Goal: Information Seeking & Learning: Learn about a topic

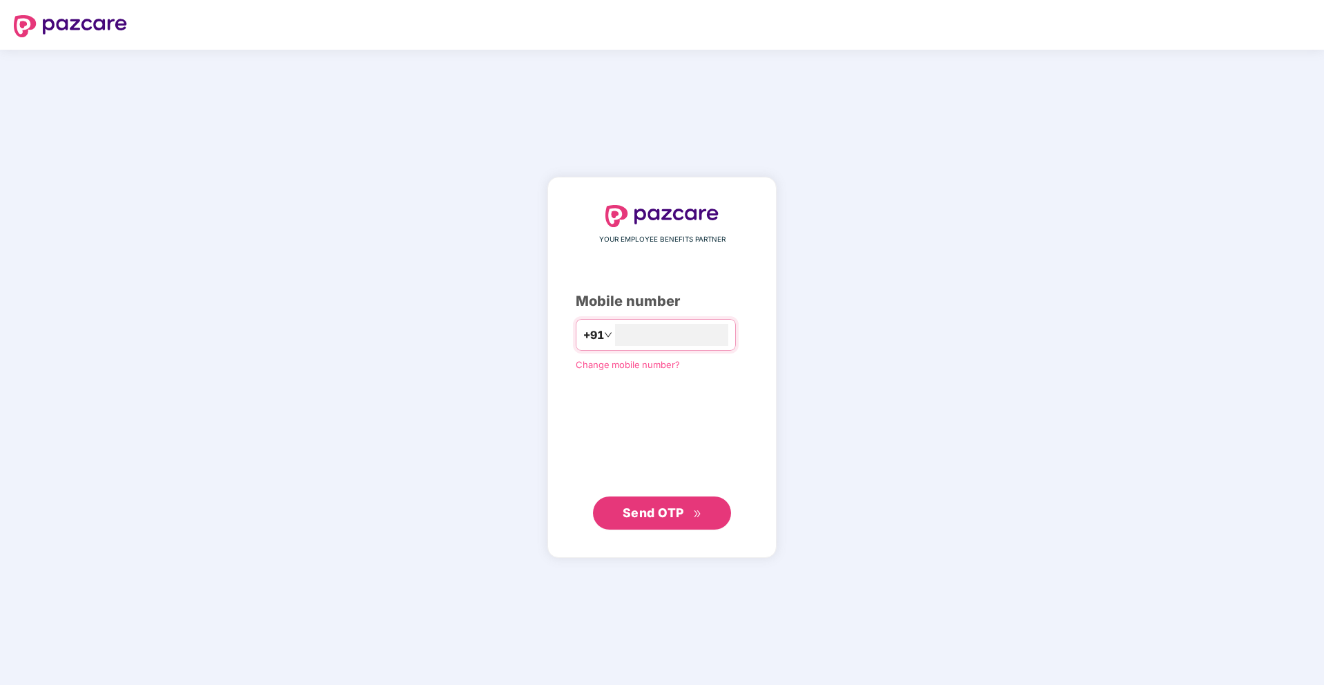
type input "**********"
click at [693, 513] on icon "double-right" at bounding box center [697, 513] width 9 height 9
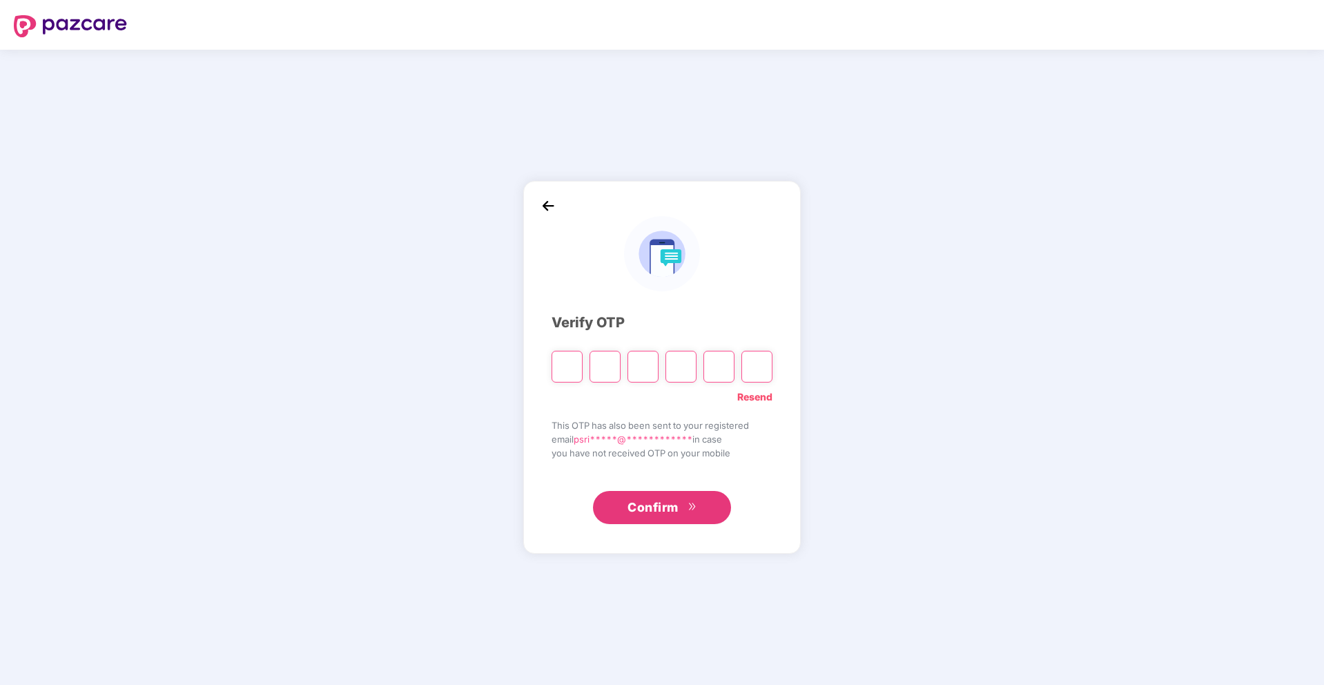
paste input "*"
type input "*"
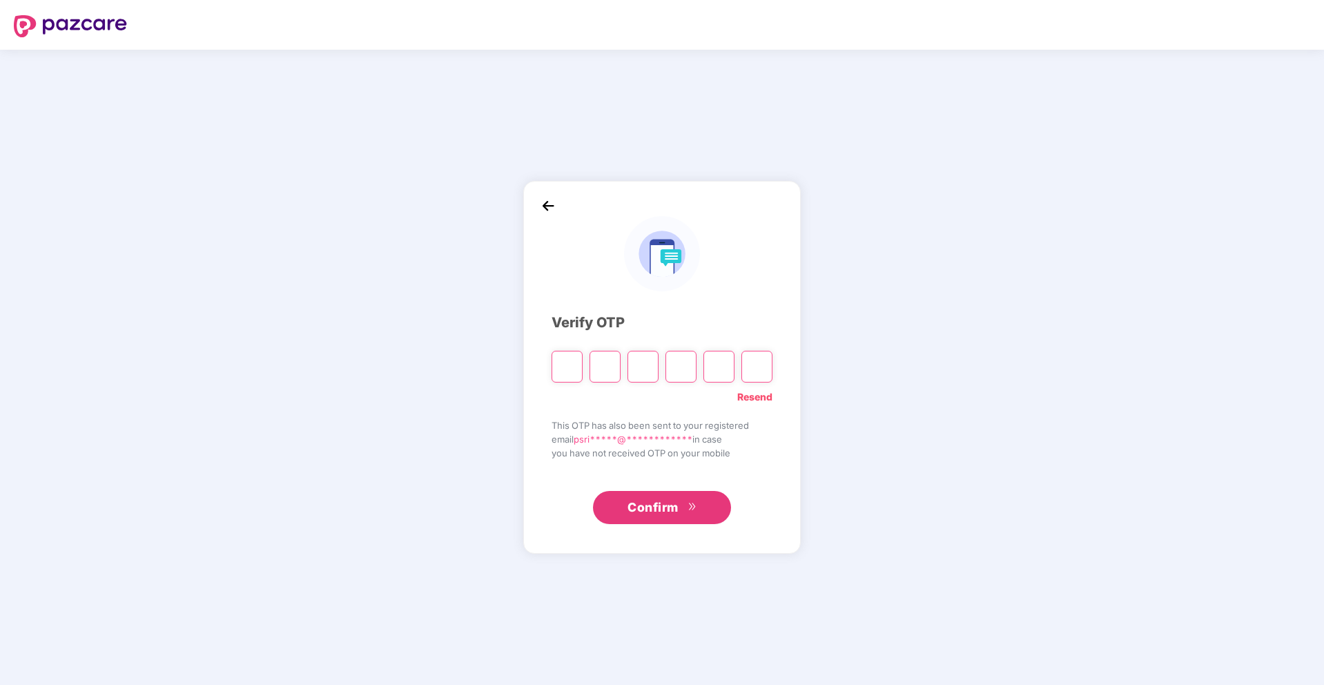
type input "*"
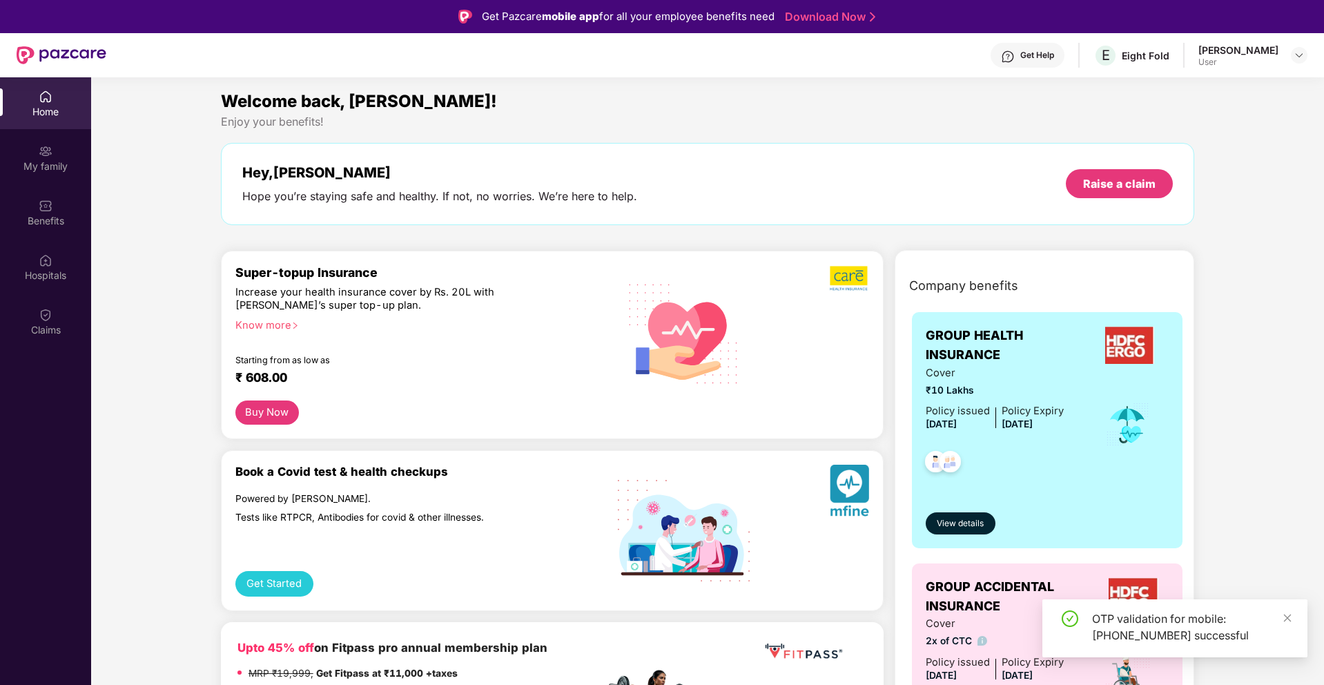
click at [1038, 59] on div "Get Help" at bounding box center [1038, 55] width 34 height 11
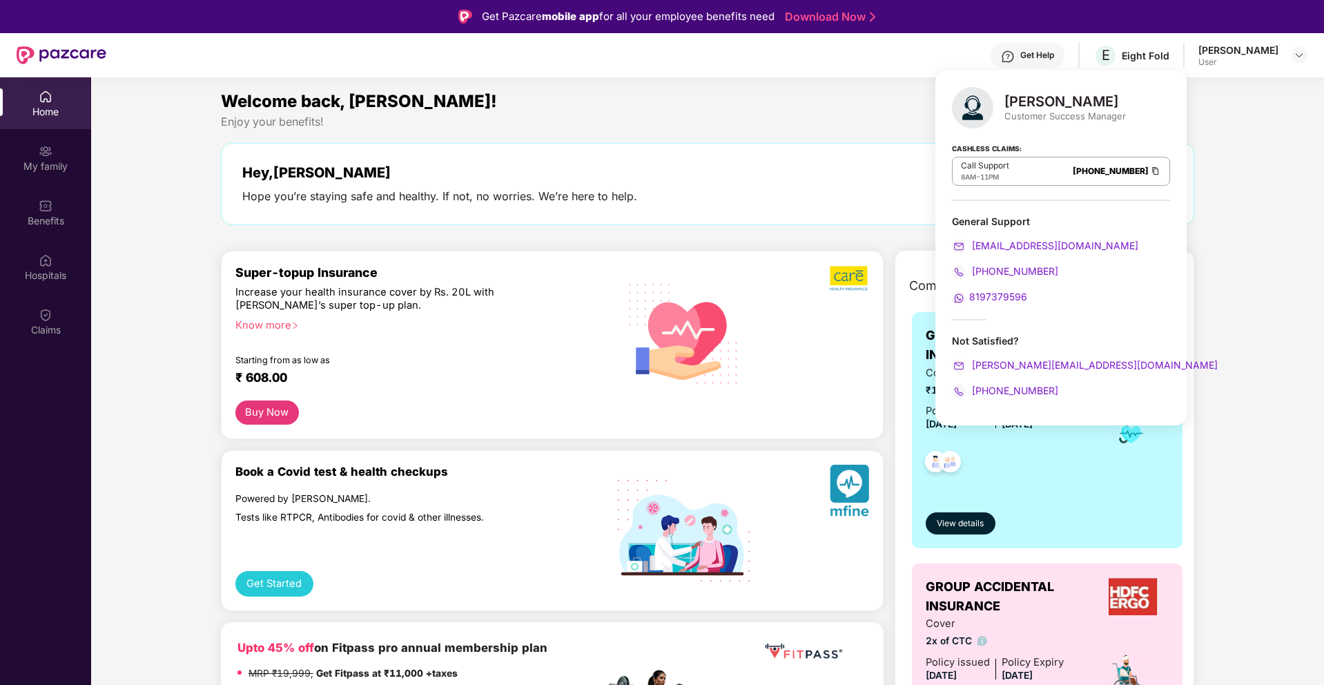
click at [1032, 108] on div "[PERSON_NAME]" at bounding box center [1066, 101] width 122 height 17
click at [1047, 51] on div "Get Help" at bounding box center [1038, 55] width 34 height 11
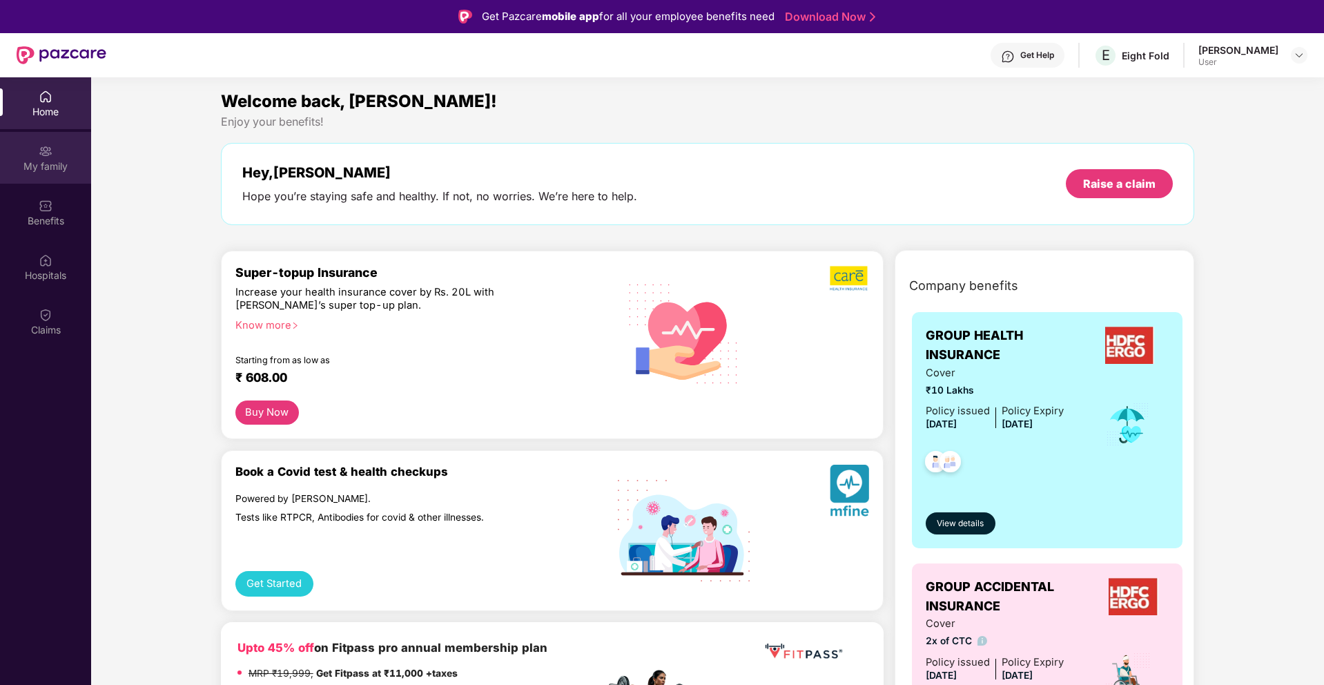
click at [46, 165] on div "My family" at bounding box center [45, 167] width 91 height 14
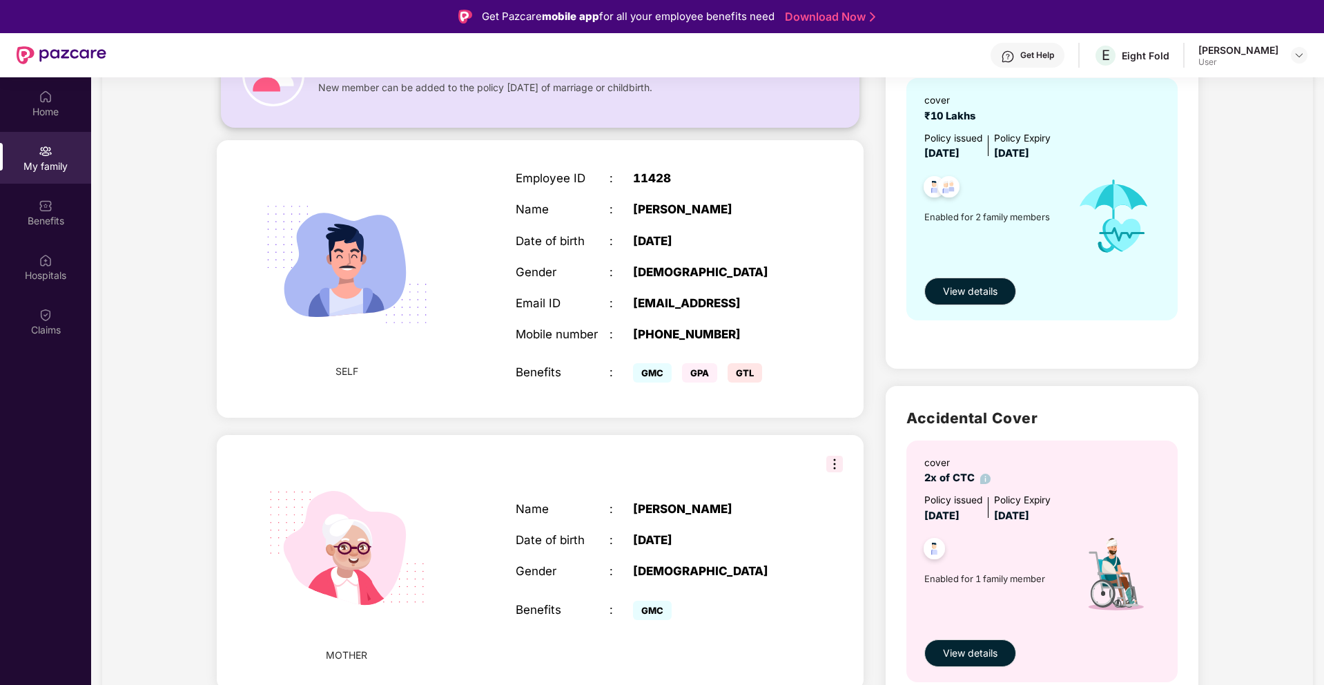
scroll to position [150, 0]
drag, startPoint x: 690, startPoint y: 377, endPoint x: 730, endPoint y: 378, distance: 39.4
click at [730, 377] on div "GMC GPA GTL" at bounding box center [715, 374] width 164 height 28
click at [744, 378] on span "GTL" at bounding box center [745, 374] width 35 height 19
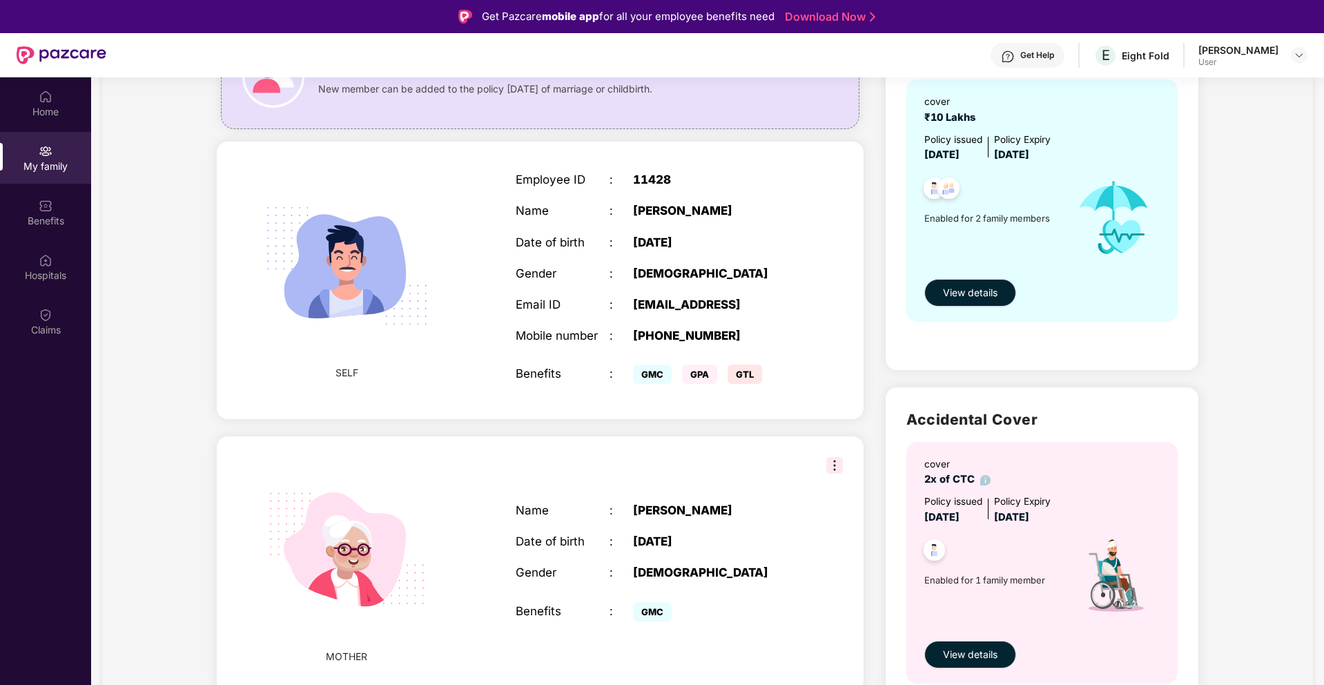
click at [792, 365] on div "GMC GPA GTL" at bounding box center [715, 374] width 164 height 28
click at [829, 468] on img at bounding box center [835, 465] width 17 height 17
click at [756, 474] on div "MOTHER Name : [PERSON_NAME] Date of birth : [DEMOGRAPHIC_DATA] Gender : [DEMOGR…" at bounding box center [540, 563] width 647 height 255
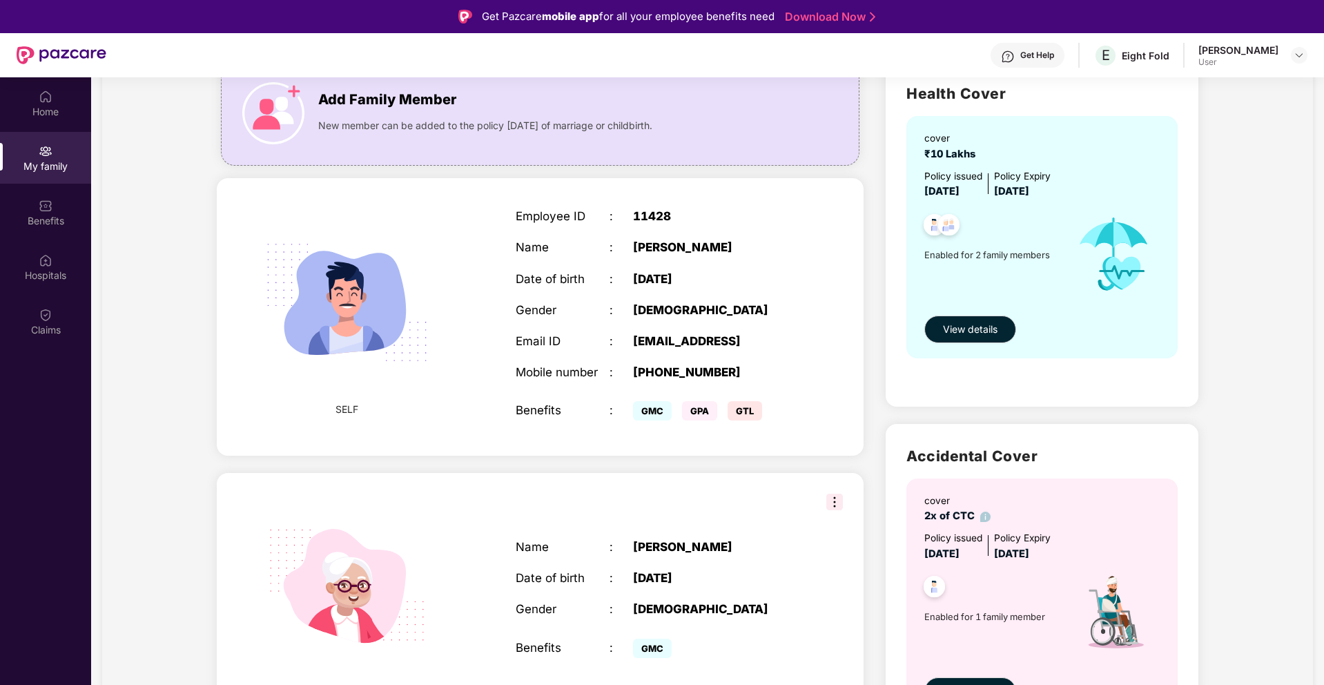
scroll to position [0, 0]
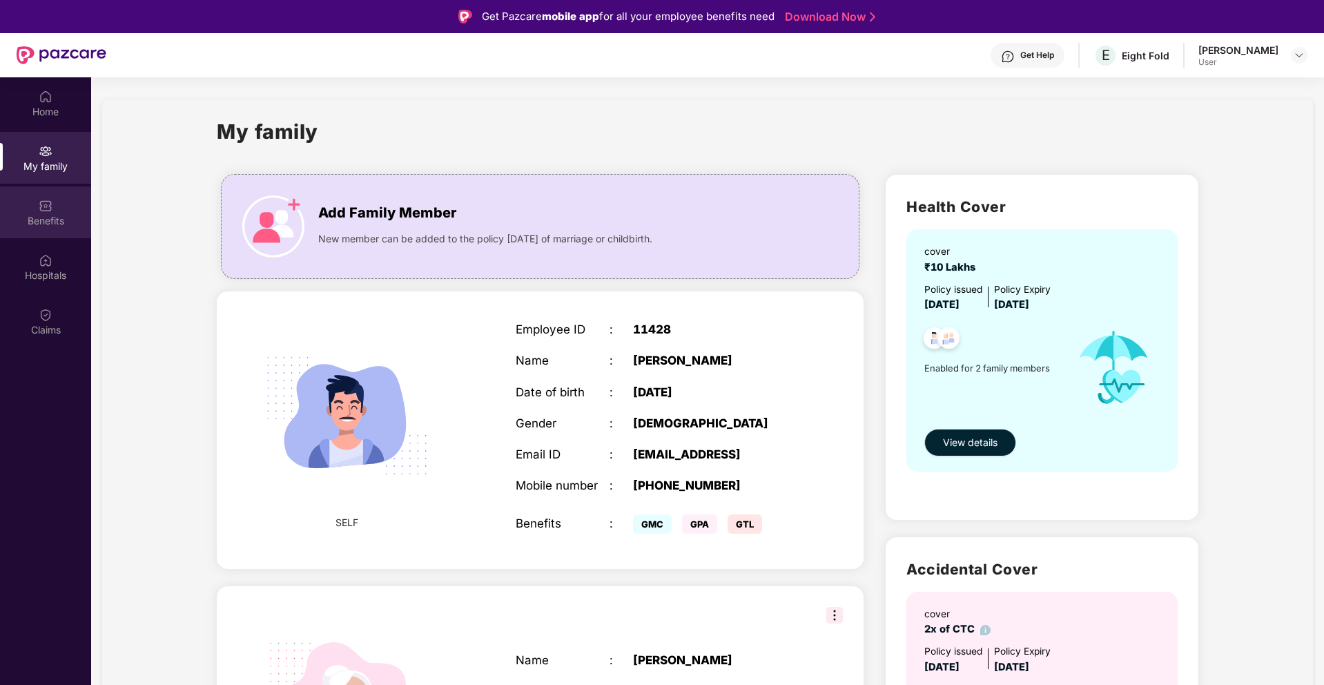
click at [50, 209] on img at bounding box center [46, 206] width 14 height 14
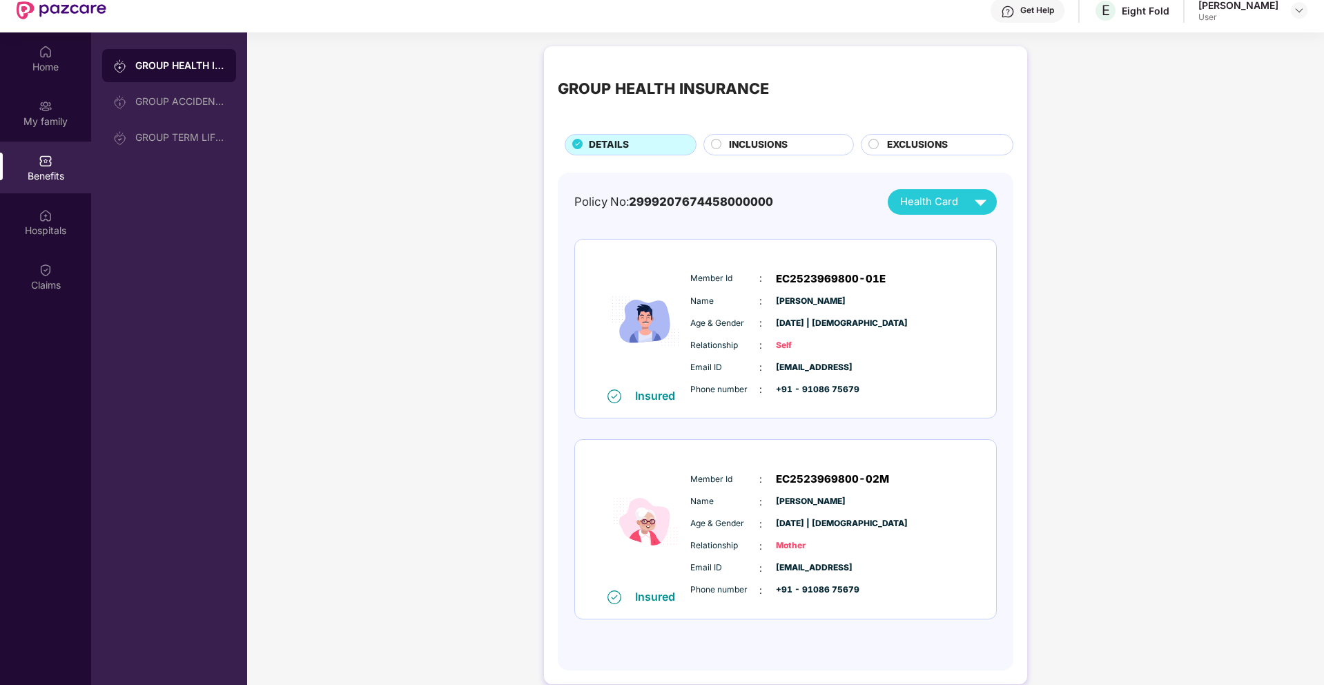
scroll to position [77, 0]
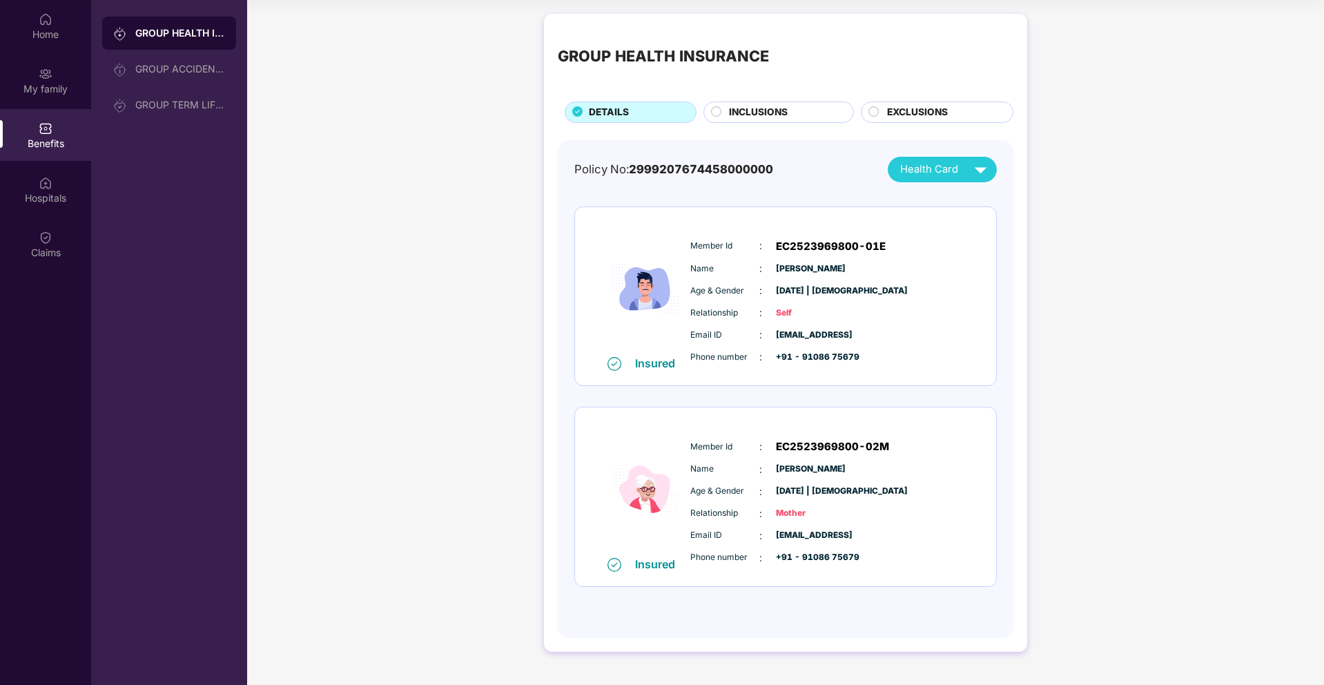
click at [772, 105] on span "INCLUSIONS" at bounding box center [758, 112] width 59 height 15
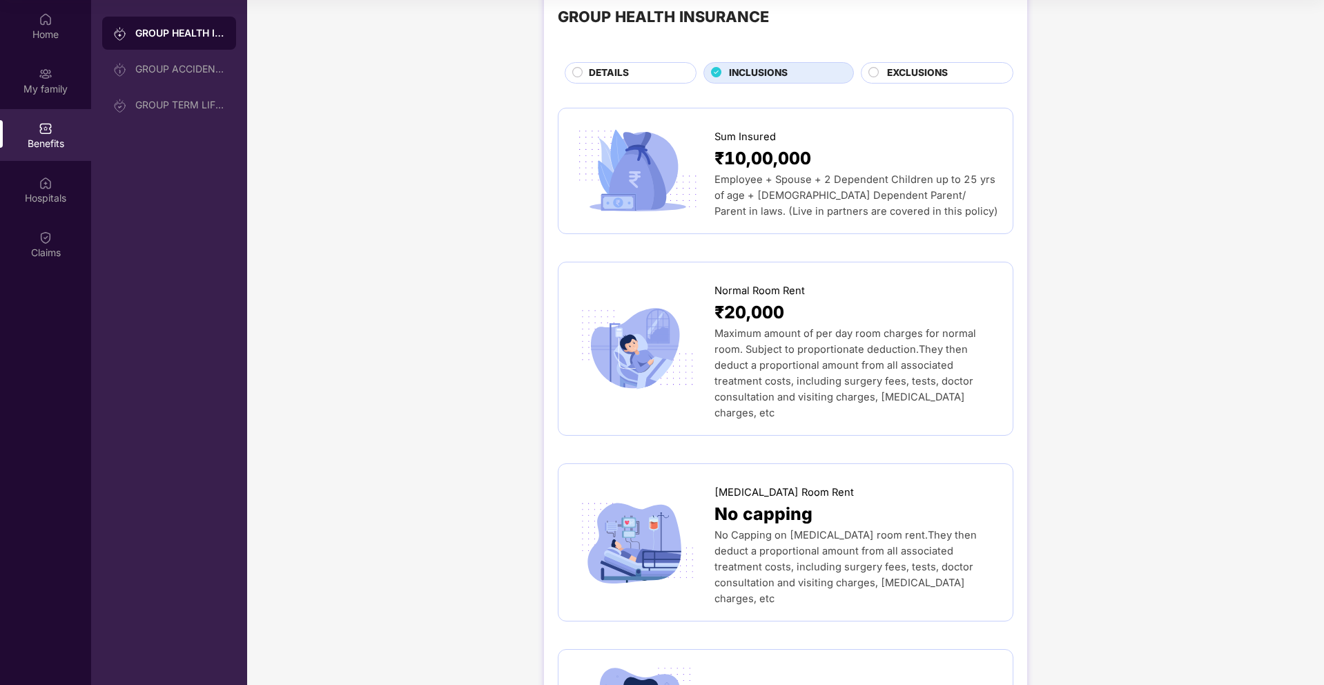
scroll to position [0, 0]
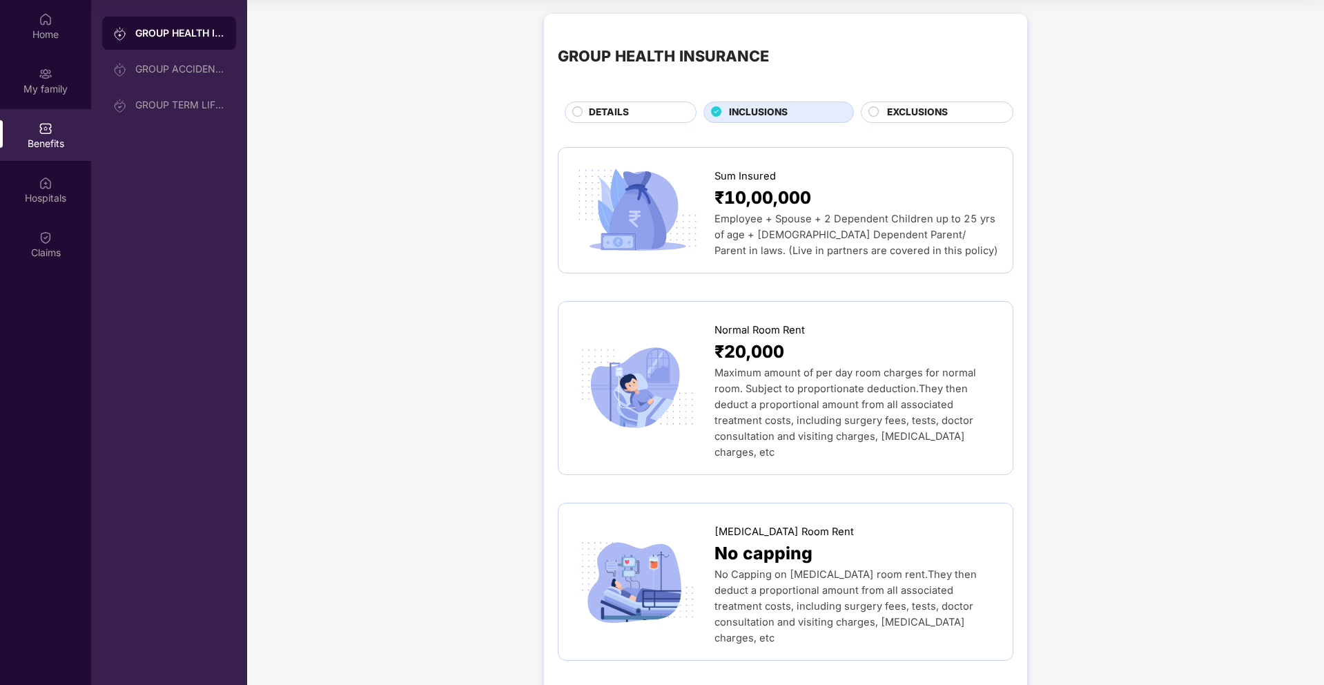
click at [617, 118] on span "DETAILS" at bounding box center [609, 112] width 40 height 15
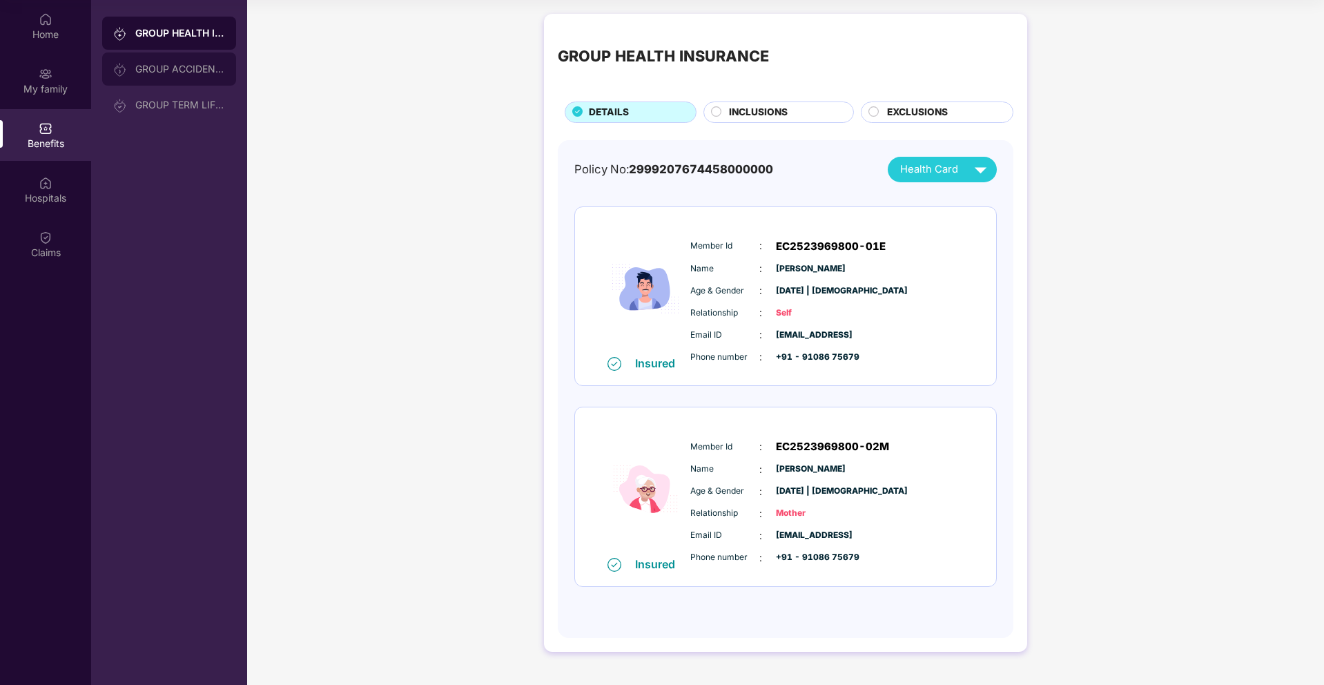
click at [182, 68] on div "GROUP ACCIDENTAL INSURANCE" at bounding box center [180, 69] width 90 height 11
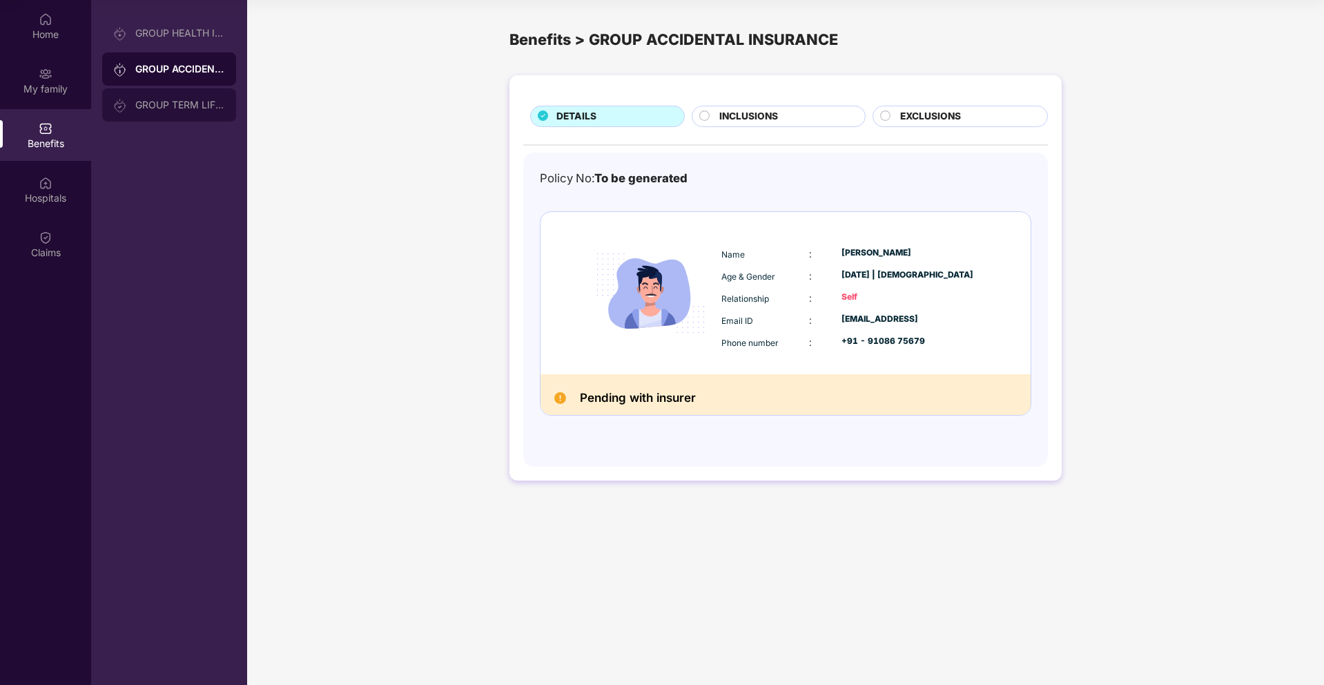
click at [193, 110] on div "GROUP TERM LIFE INSURANCE" at bounding box center [169, 104] width 134 height 33
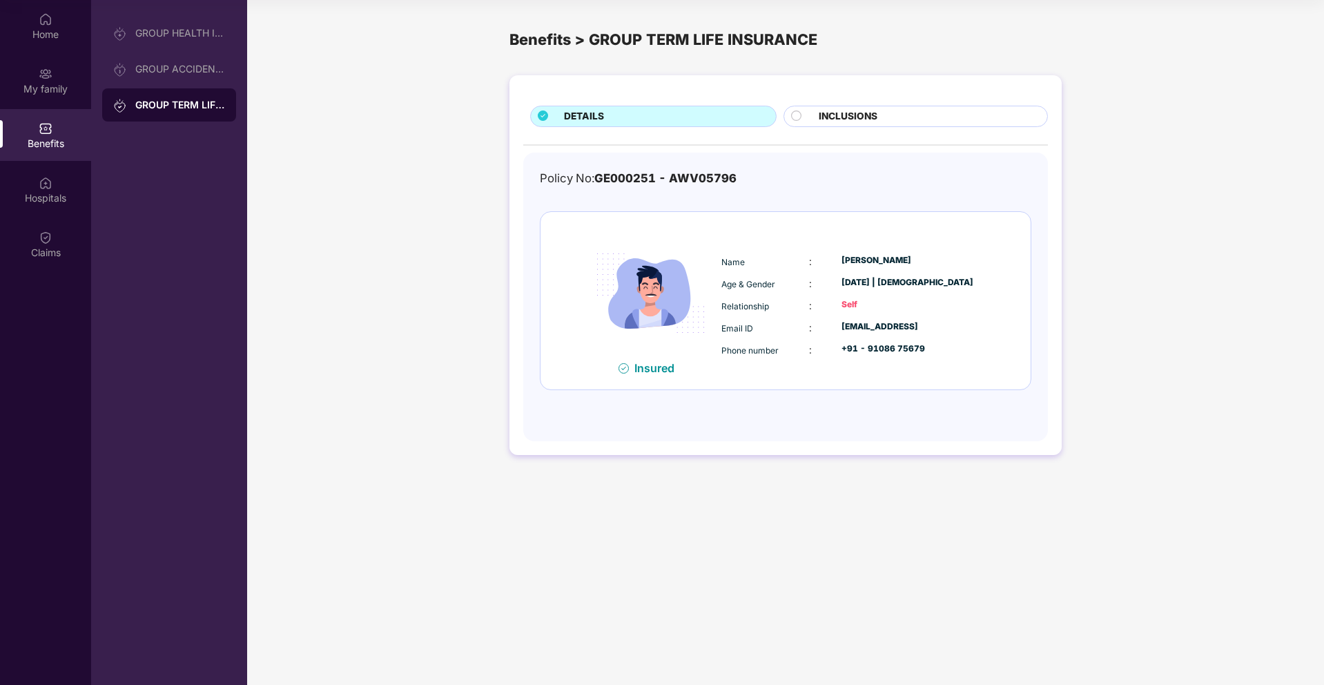
click at [825, 117] on span "INCLUSIONS" at bounding box center [848, 116] width 59 height 15
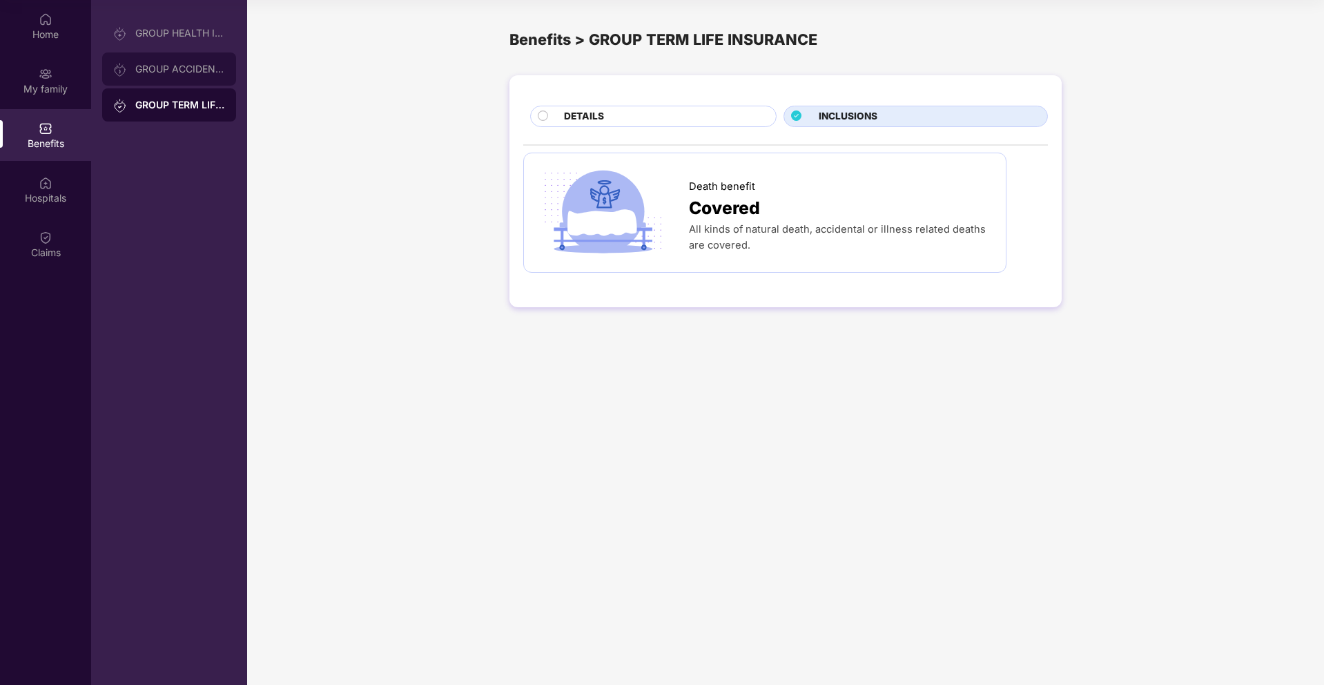
click at [198, 75] on div "GROUP ACCIDENTAL INSURANCE" at bounding box center [169, 68] width 134 height 33
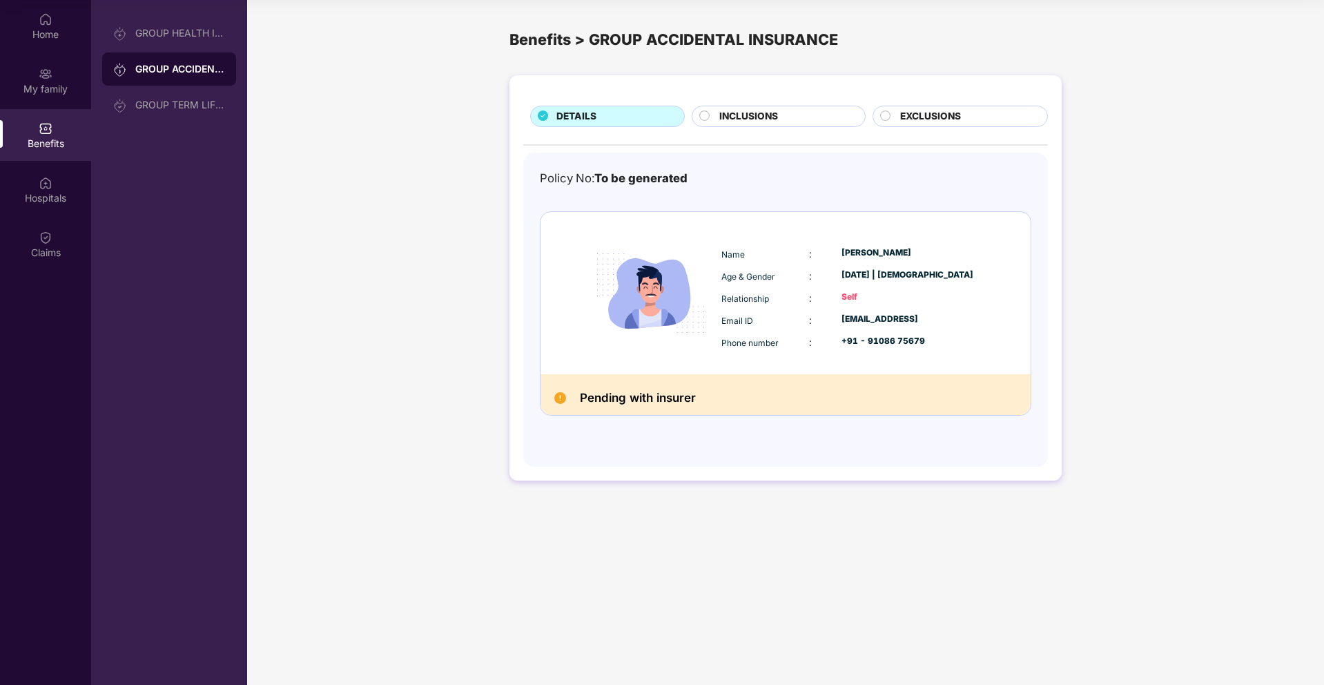
click at [742, 112] on span "INCLUSIONS" at bounding box center [748, 116] width 59 height 15
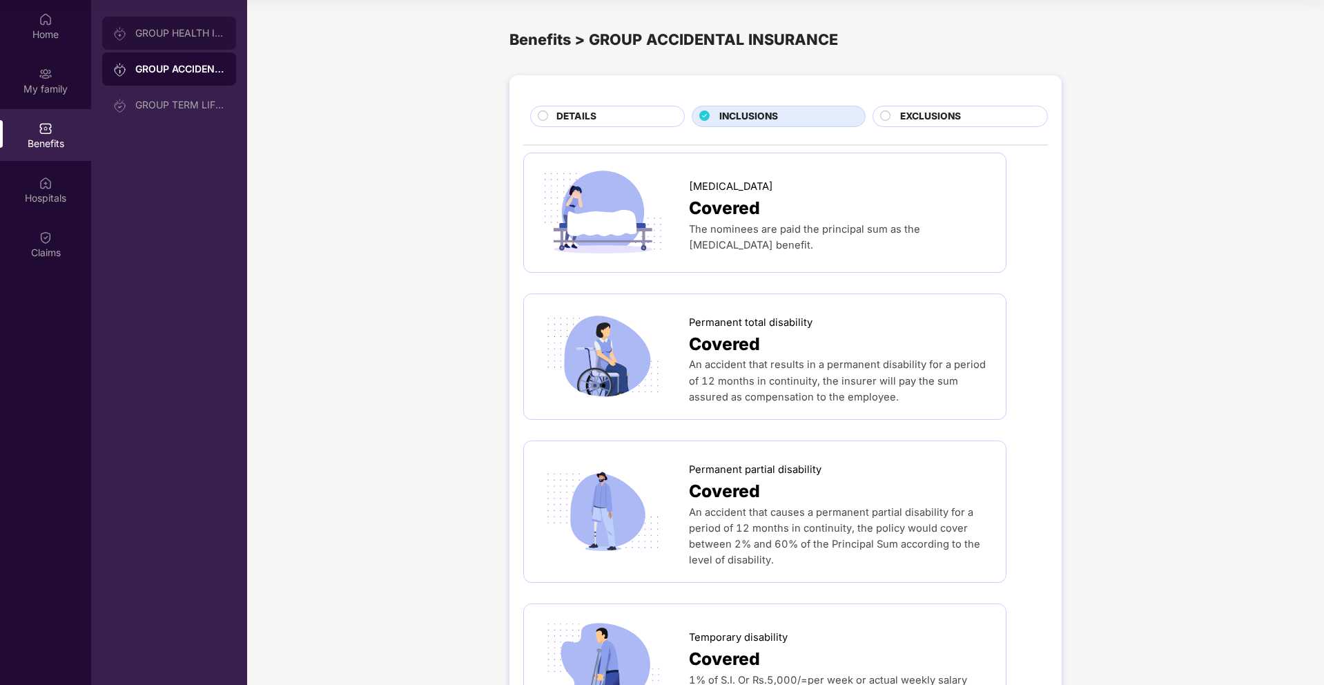
click at [175, 40] on div "GROUP HEALTH INSURANCE" at bounding box center [169, 33] width 134 height 33
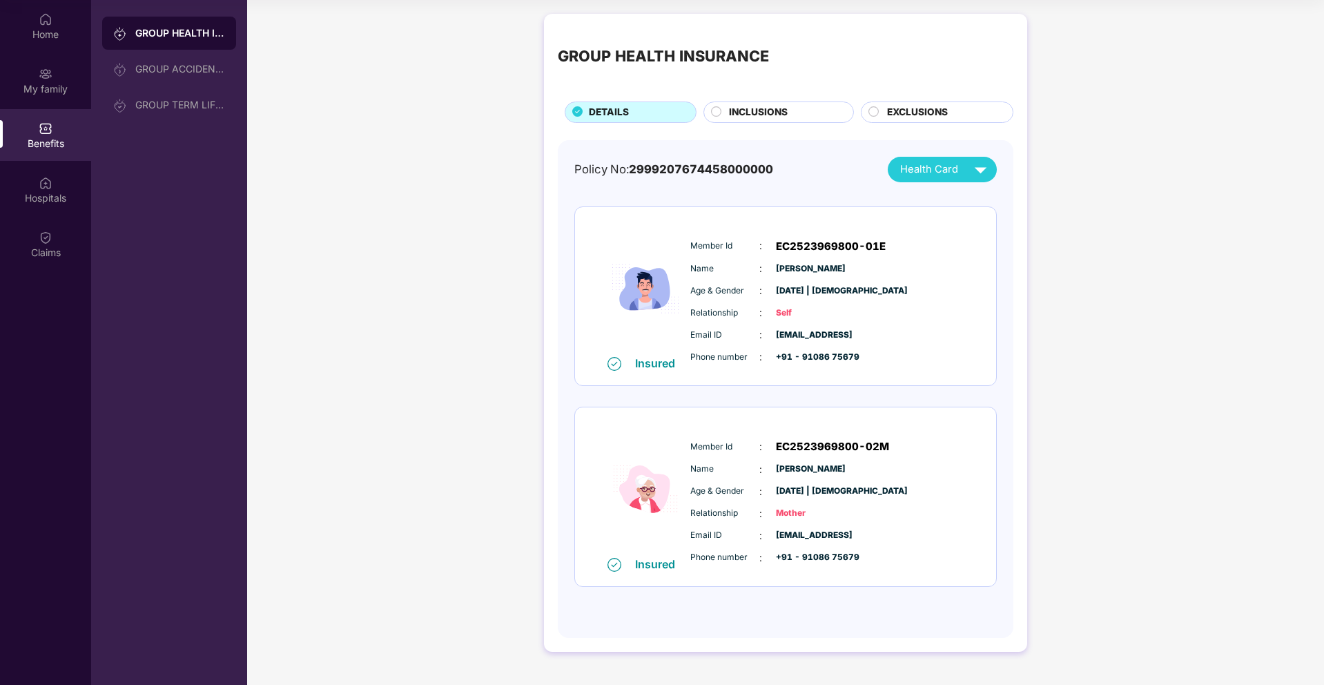
click at [782, 106] on span "INCLUSIONS" at bounding box center [758, 112] width 59 height 15
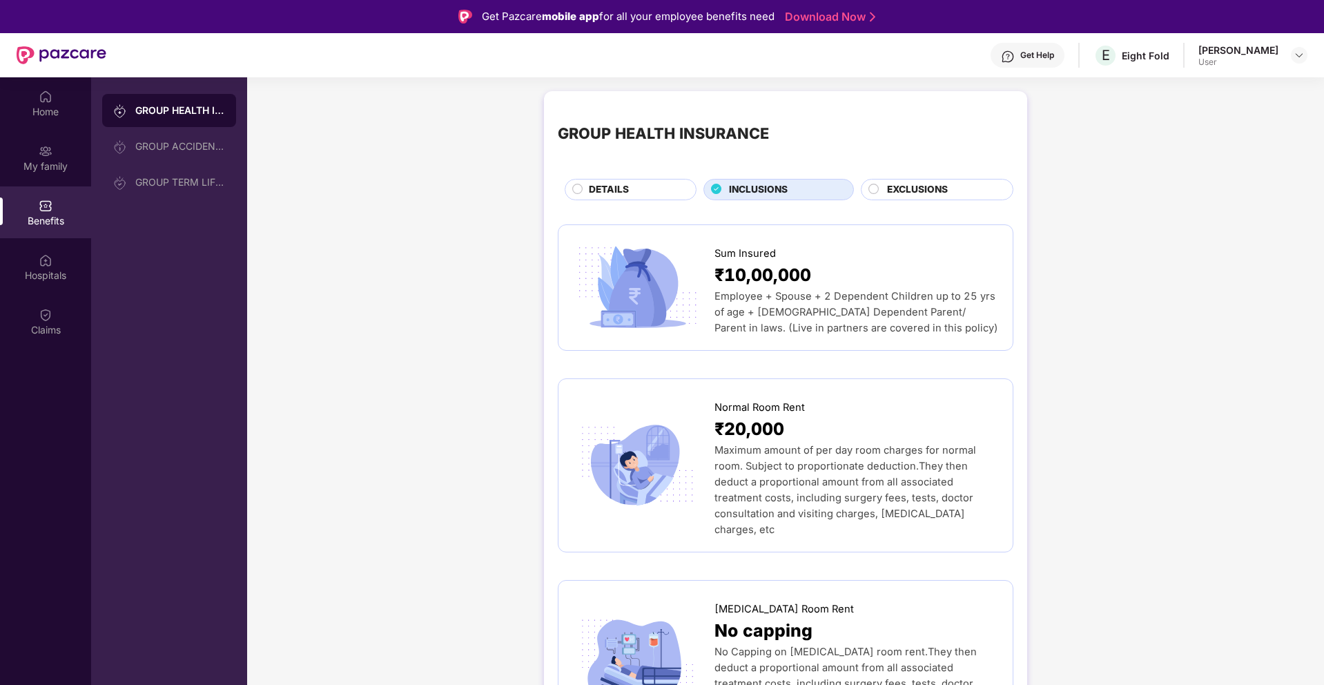
click at [1035, 54] on div "Get Help" at bounding box center [1038, 55] width 34 height 11
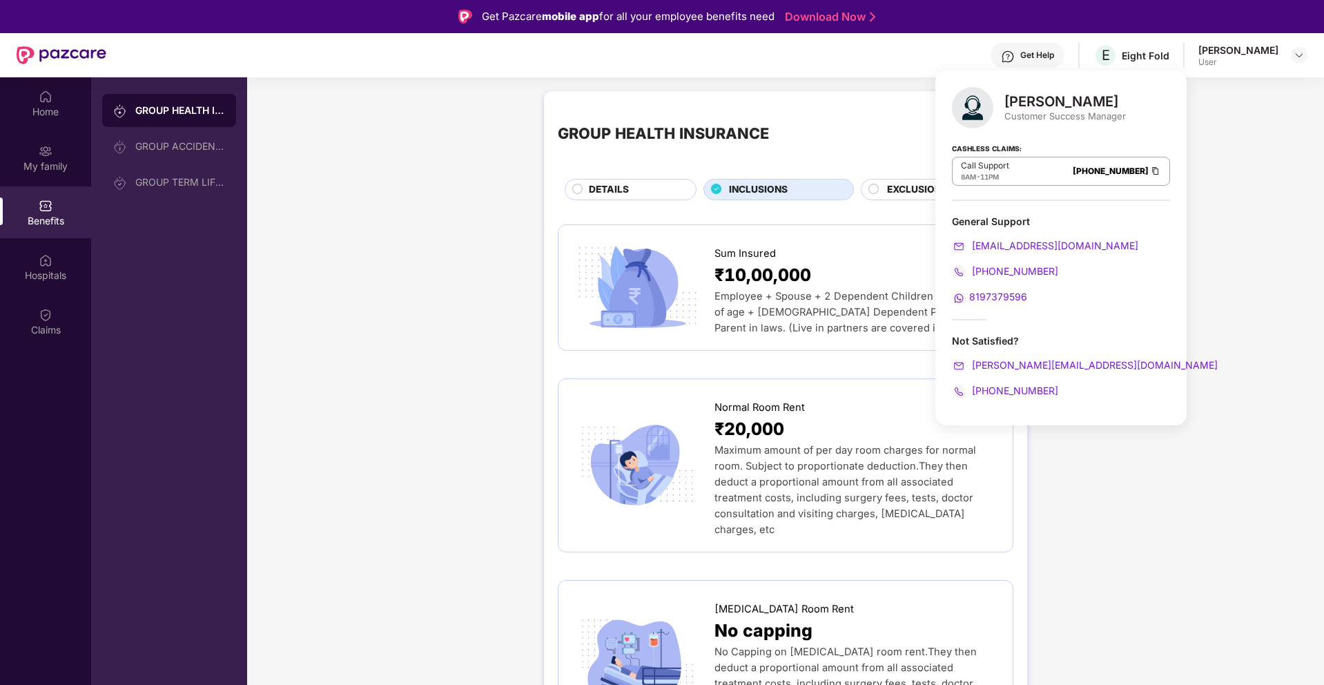
click at [1031, 57] on div "Get Help" at bounding box center [1038, 55] width 34 height 11
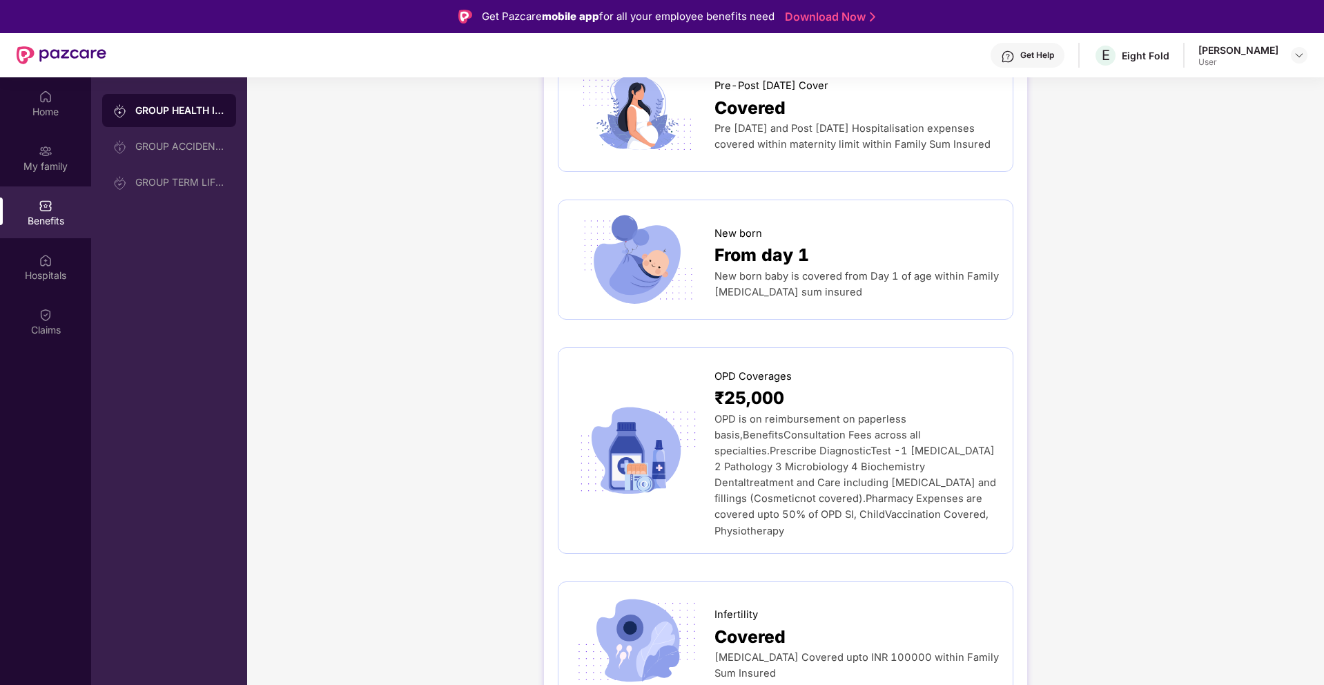
scroll to position [2110, 0]
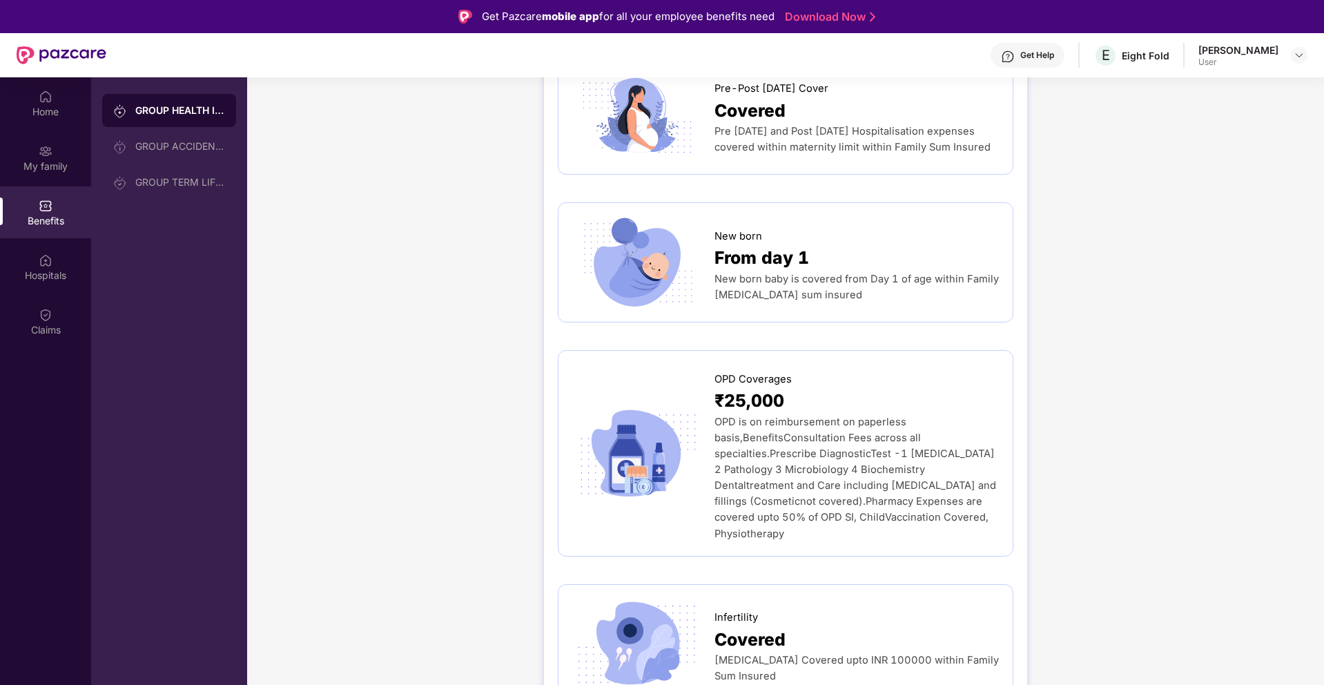
click at [1021, 45] on div "Get Help" at bounding box center [1028, 55] width 74 height 25
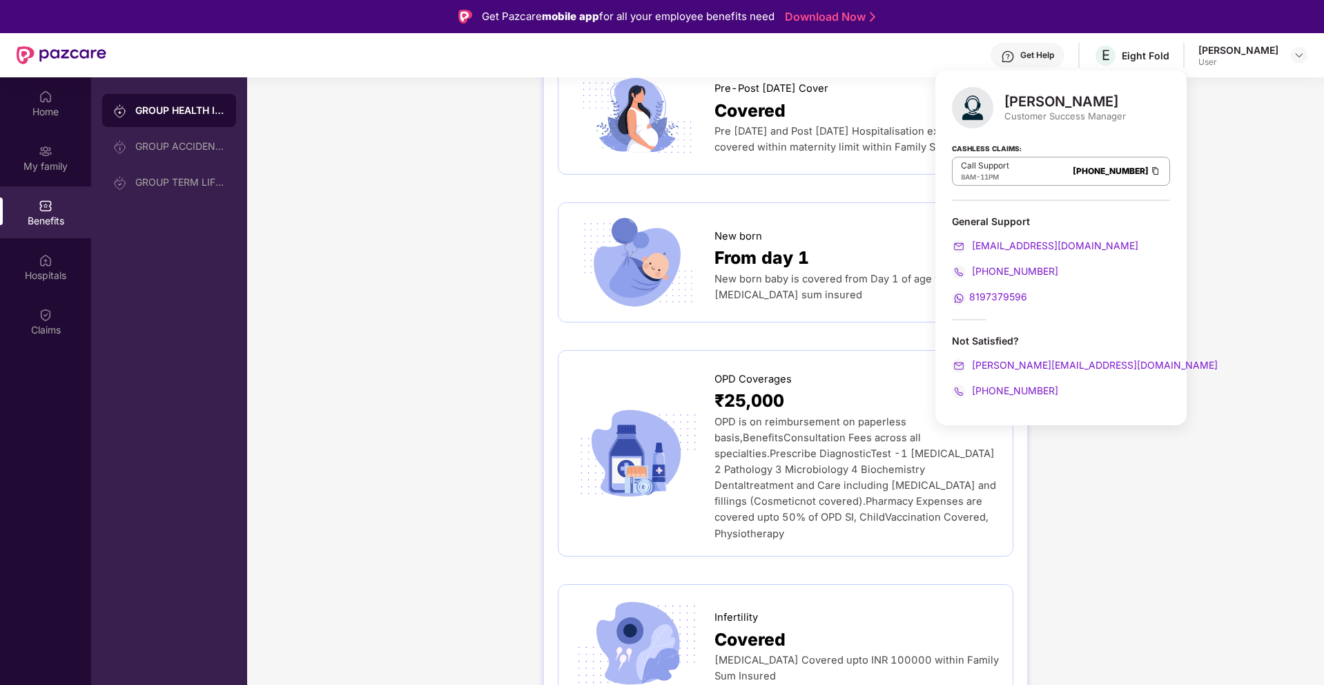
click at [1015, 58] on img at bounding box center [1008, 57] width 14 height 14
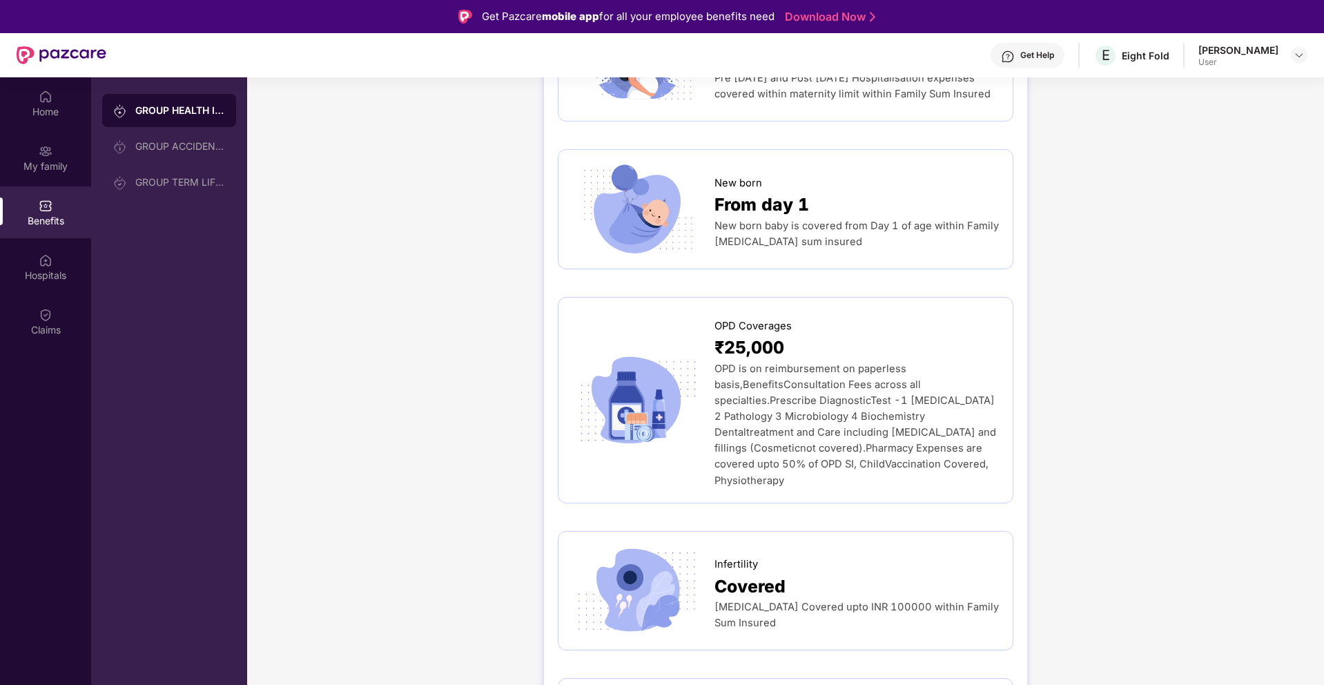
scroll to position [2187, 0]
